Goal: Information Seeking & Learning: Learn about a topic

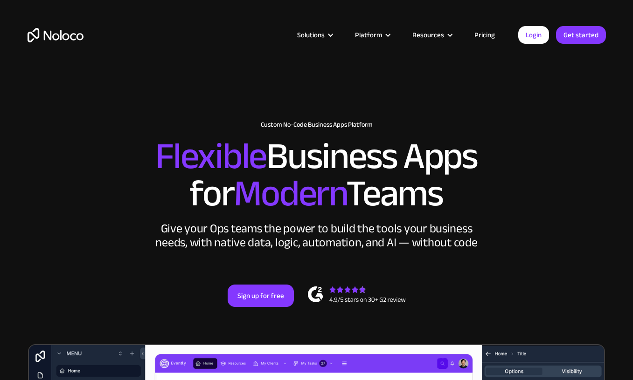
click at [472, 32] on link "Pricing" at bounding box center [485, 35] width 44 height 12
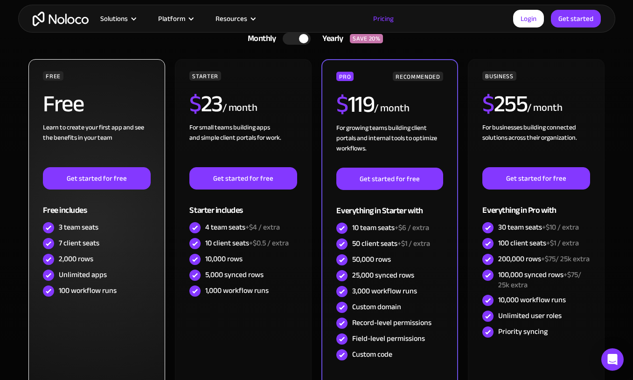
scroll to position [233, 0]
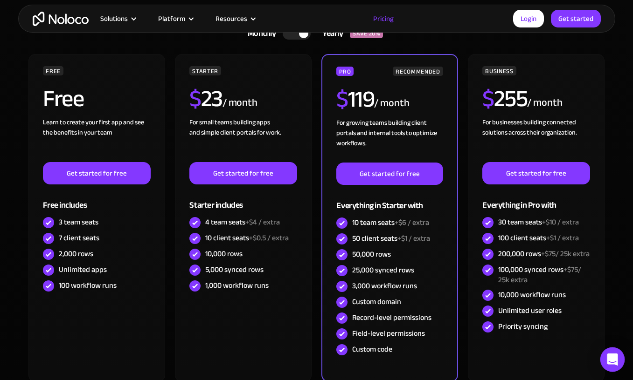
click at [614, 353] on div "Open Intercom Messenger" at bounding box center [612, 360] width 25 height 25
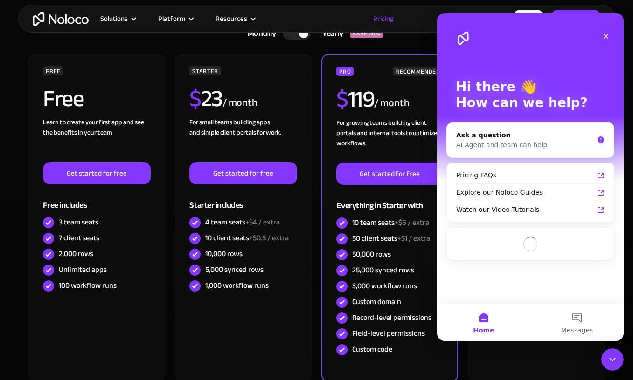
scroll to position [0, 0]
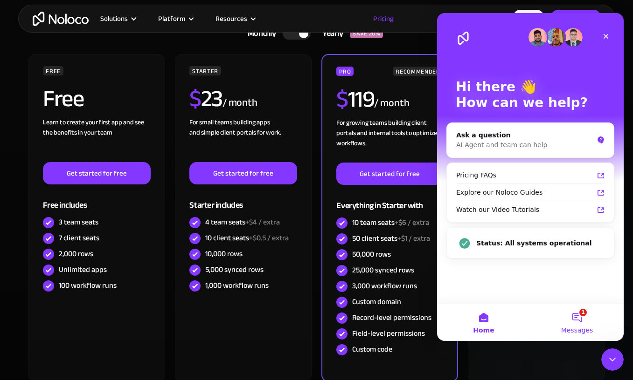
click at [574, 311] on button "1 Messages" at bounding box center [576, 322] width 93 height 37
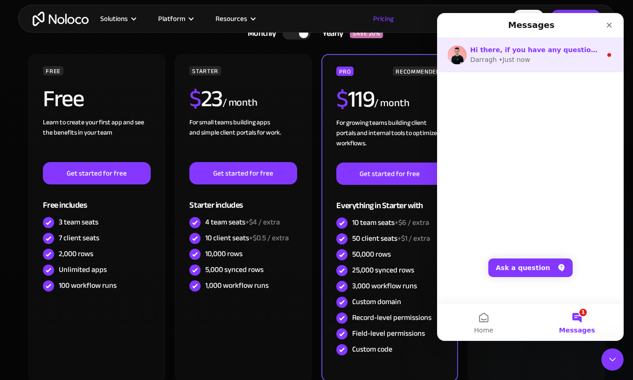
click at [566, 62] on div "Darragh • Just now" at bounding box center [535, 60] width 131 height 10
